Goal: Information Seeking & Learning: Learn about a topic

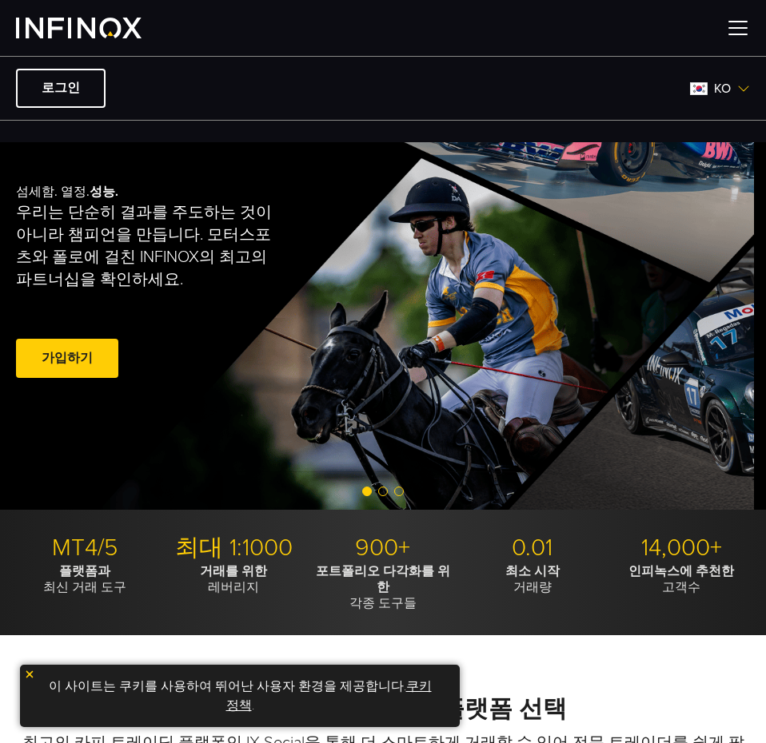
click at [722, 30] on div at bounding box center [383, 28] width 766 height 56
click at [723, 30] on div at bounding box center [383, 28] width 766 height 56
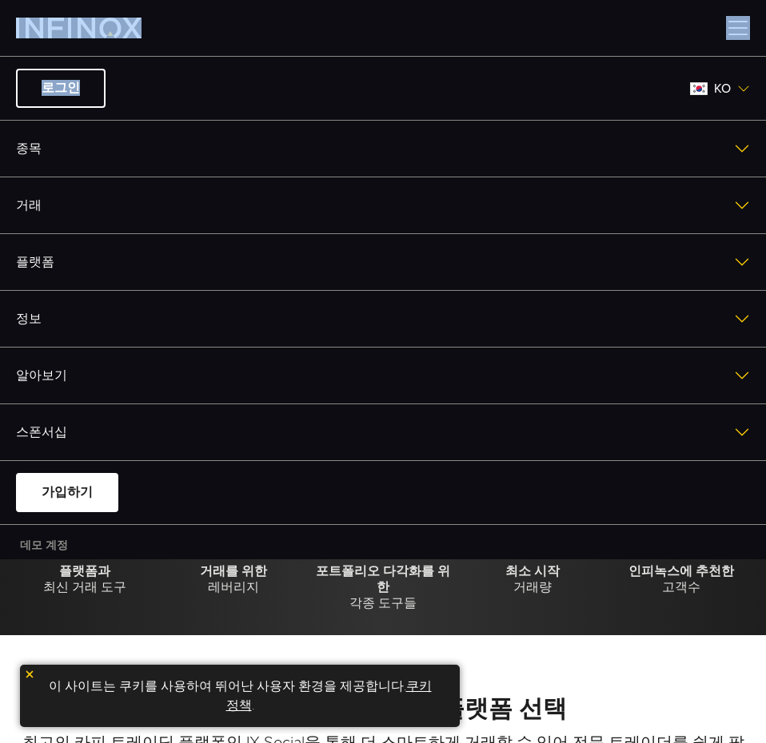
click at [452, 261] on link "플랫폼" at bounding box center [383, 262] width 766 height 56
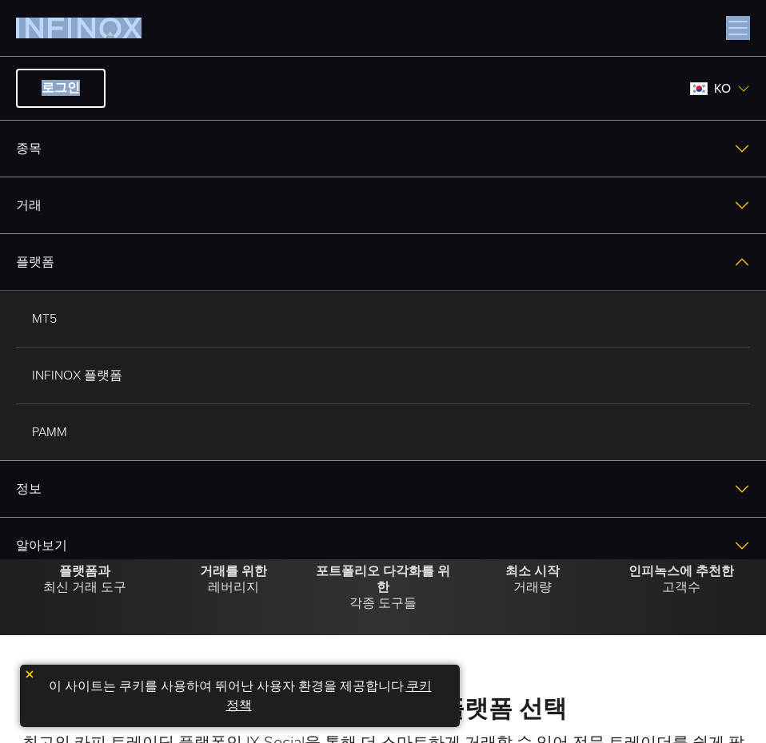
click at [205, 321] on link "MT5" at bounding box center [383, 319] width 734 height 56
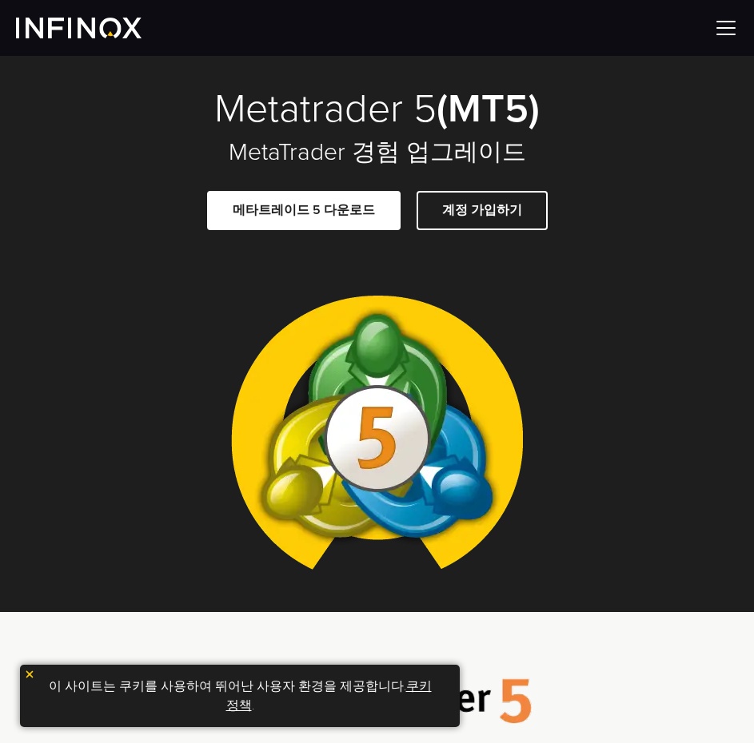
click at [304, 211] on span at bounding box center [304, 211] width 0 height 0
